Goal: Information Seeking & Learning: Learn about a topic

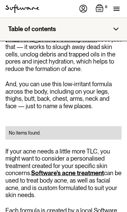
scroll to position [1666, 0]
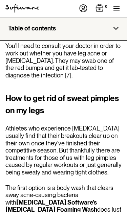
scroll to position [1496, 0]
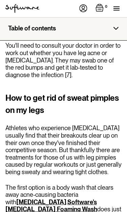
click at [93, 199] on link "Software's [MEDICAL_DATA] Foaming Wash" at bounding box center [51, 206] width 92 height 15
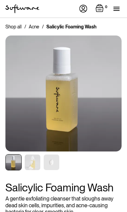
click at [123, 12] on div "menu" at bounding box center [118, 9] width 11 height 18
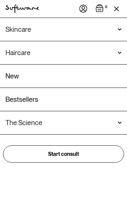
click at [27, 7] on img "home" at bounding box center [22, 8] width 34 height 9
